Goal: Check status: Check status

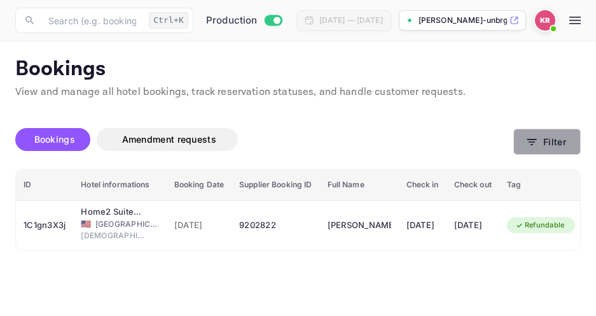
click at [530, 146] on icon "button" at bounding box center [532, 142] width 13 height 13
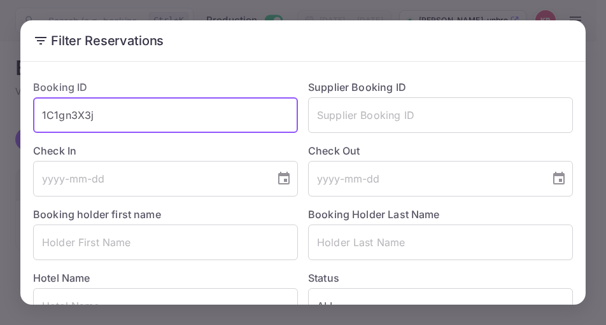
drag, startPoint x: 94, startPoint y: 118, endPoint x: 45, endPoint y: 118, distance: 49.0
click at [44, 118] on input "1C1gn3X3j" at bounding box center [165, 115] width 265 height 36
paste input "Fx7QQvV2v"
click at [41, 118] on input "Fx7QQvV2v" at bounding box center [165, 115] width 265 height 36
click at [121, 119] on input "Fx7QQvV2v" at bounding box center [165, 115] width 265 height 36
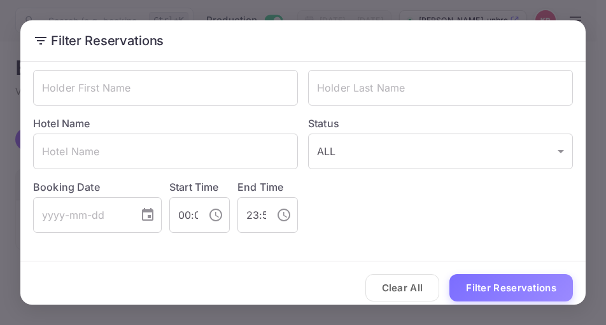
scroll to position [164, 0]
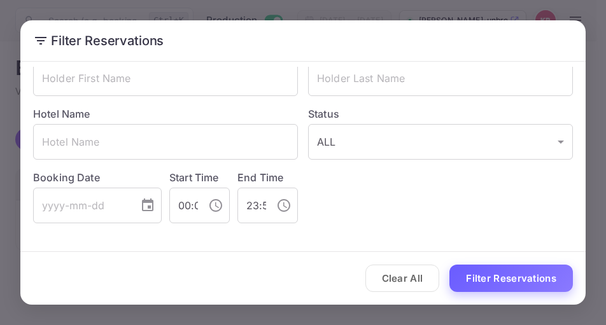
type input "Fx7QQvV2v"
click at [507, 276] on button "Filter Reservations" at bounding box center [510, 278] width 123 height 27
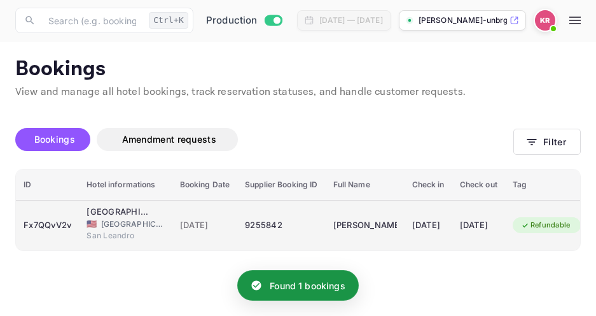
click at [269, 227] on div "9255842" at bounding box center [281, 225] width 73 height 20
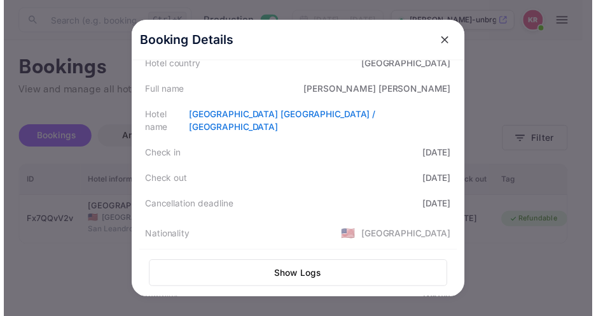
scroll to position [0, 0]
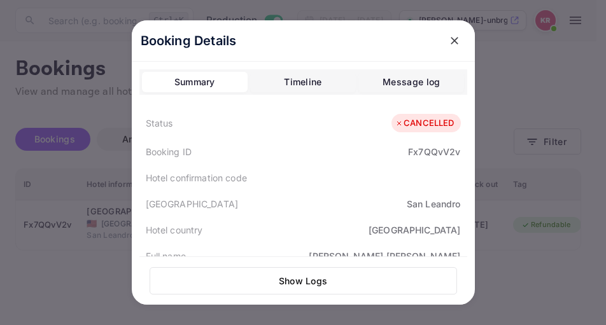
click at [521, 297] on div at bounding box center [303, 162] width 606 height 325
